Goal: Task Accomplishment & Management: Use online tool/utility

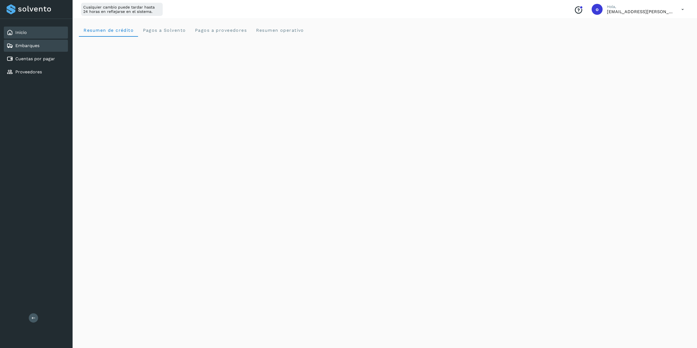
click at [26, 47] on link "Embarques" at bounding box center [27, 45] width 24 height 5
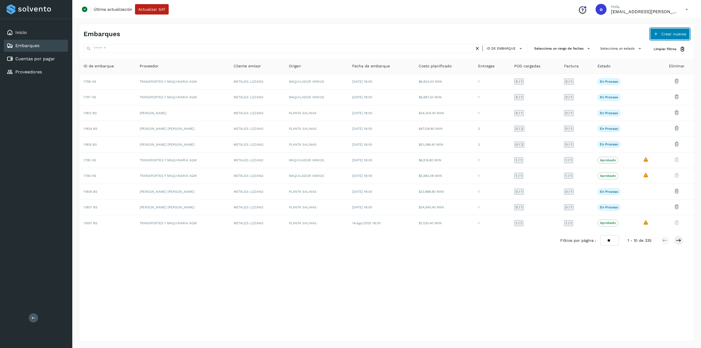
click at [684, 31] on button "Crear nuevos" at bounding box center [670, 34] width 40 height 12
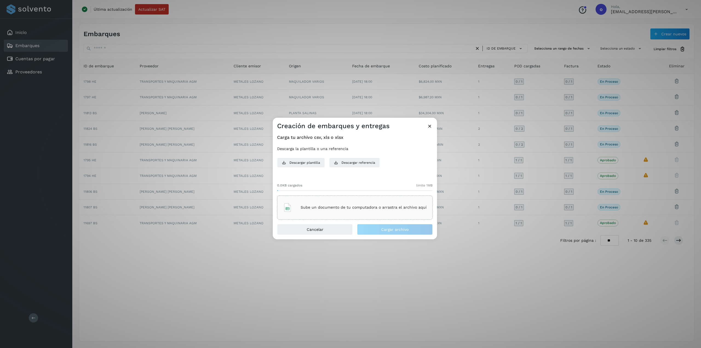
click at [375, 205] on p "Sube un documento de tu computadora o arrastra el archivo aquí" at bounding box center [364, 207] width 126 height 5
click at [396, 228] on span "Cargar archivo" at bounding box center [394, 230] width 27 height 4
